Goal: Information Seeking & Learning: Learn about a topic

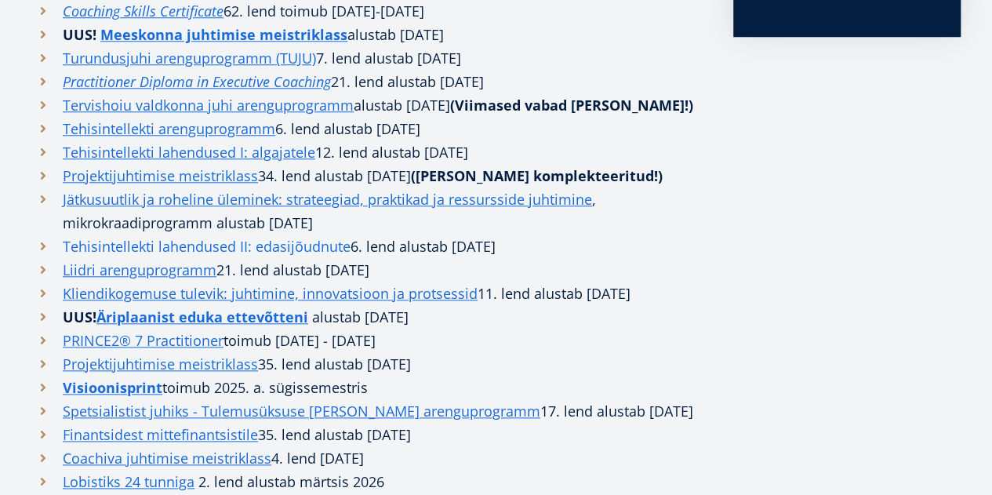
scroll to position [706, 0]
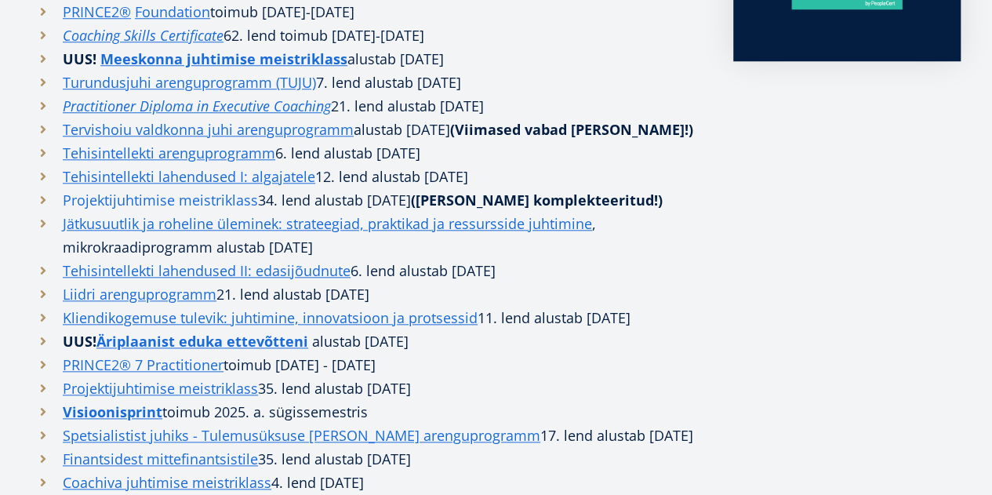
click at [152, 212] on link "Projektijuhtimise meistriklass" at bounding box center [160, 200] width 195 height 24
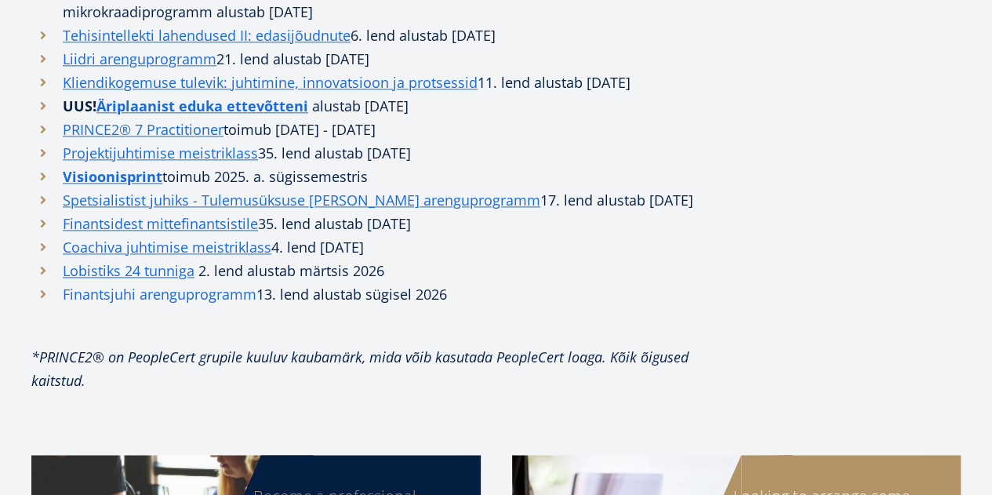
scroll to position [965, 0]
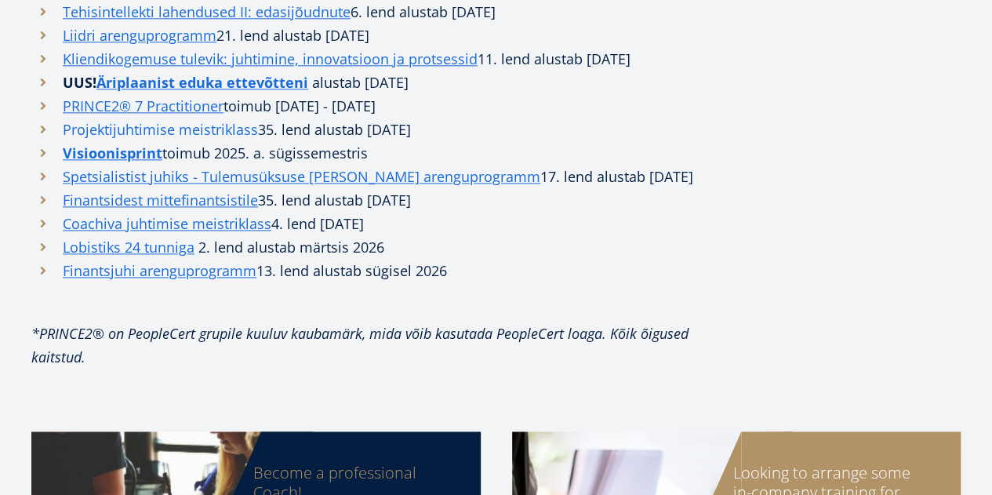
click at [188, 141] on link "Projektijuhtimise meistriklass" at bounding box center [160, 130] width 195 height 24
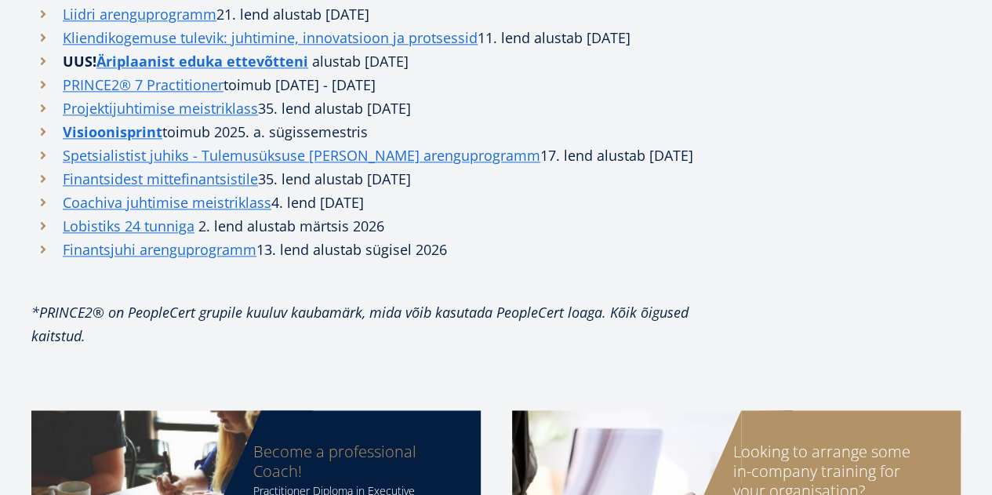
scroll to position [1020, 0]
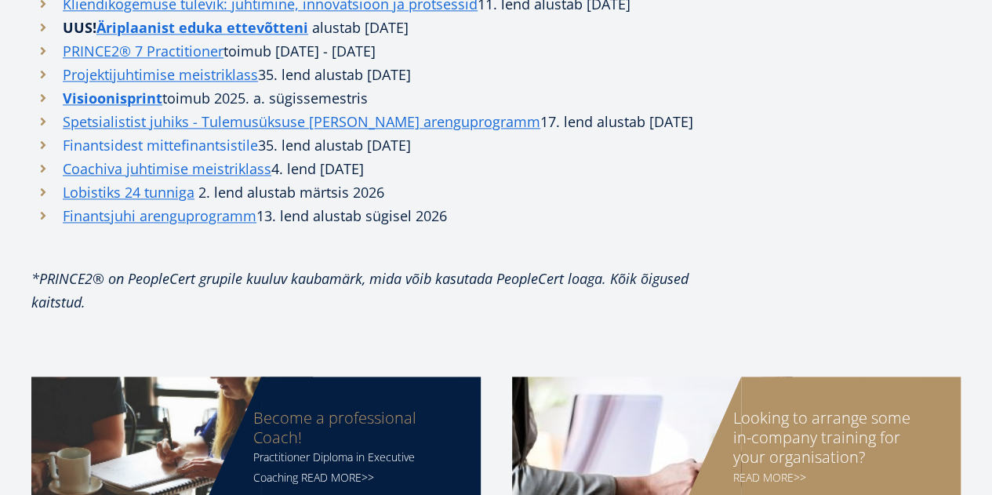
click at [188, 157] on link "Finantsidest mittefinantsistile" at bounding box center [160, 145] width 195 height 24
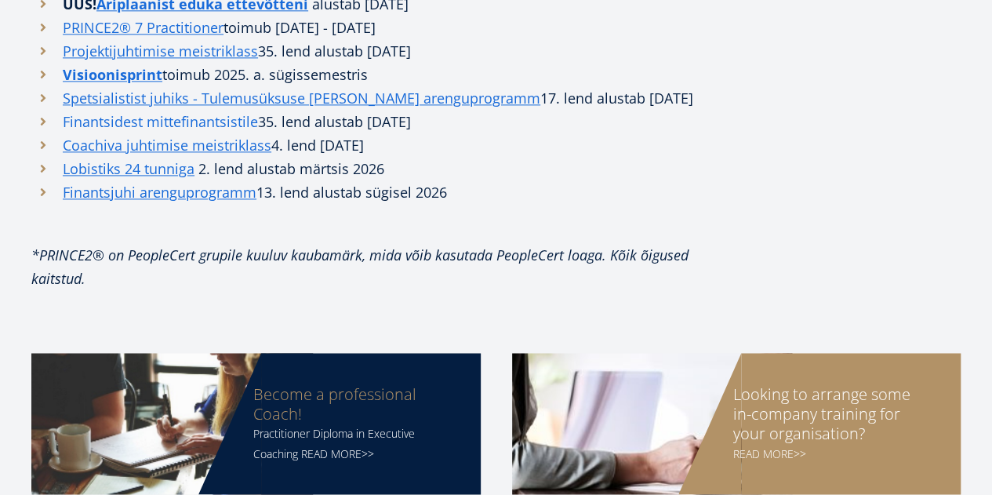
scroll to position [1020, 0]
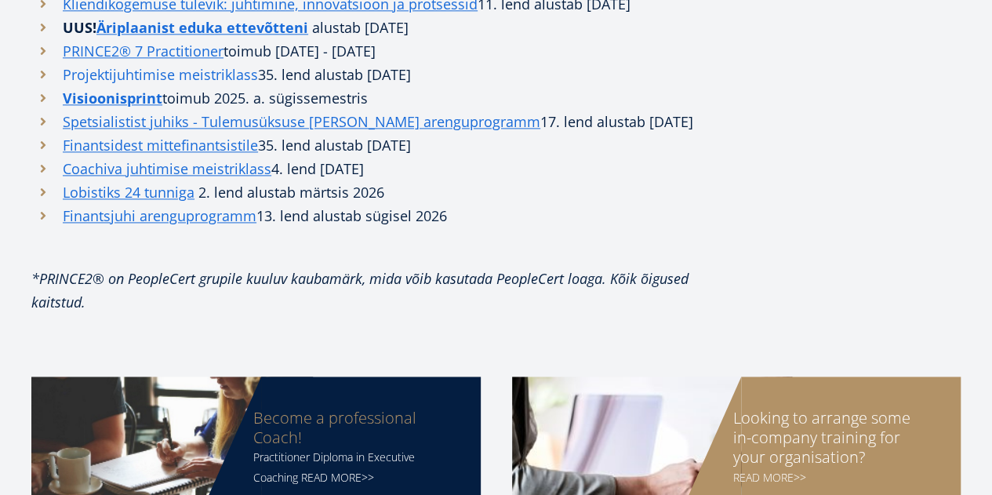
click at [186, 86] on link "Projektijuhtimise meistriklass" at bounding box center [160, 75] width 195 height 24
